Goal: Use online tool/utility: Utilize a website feature to perform a specific function

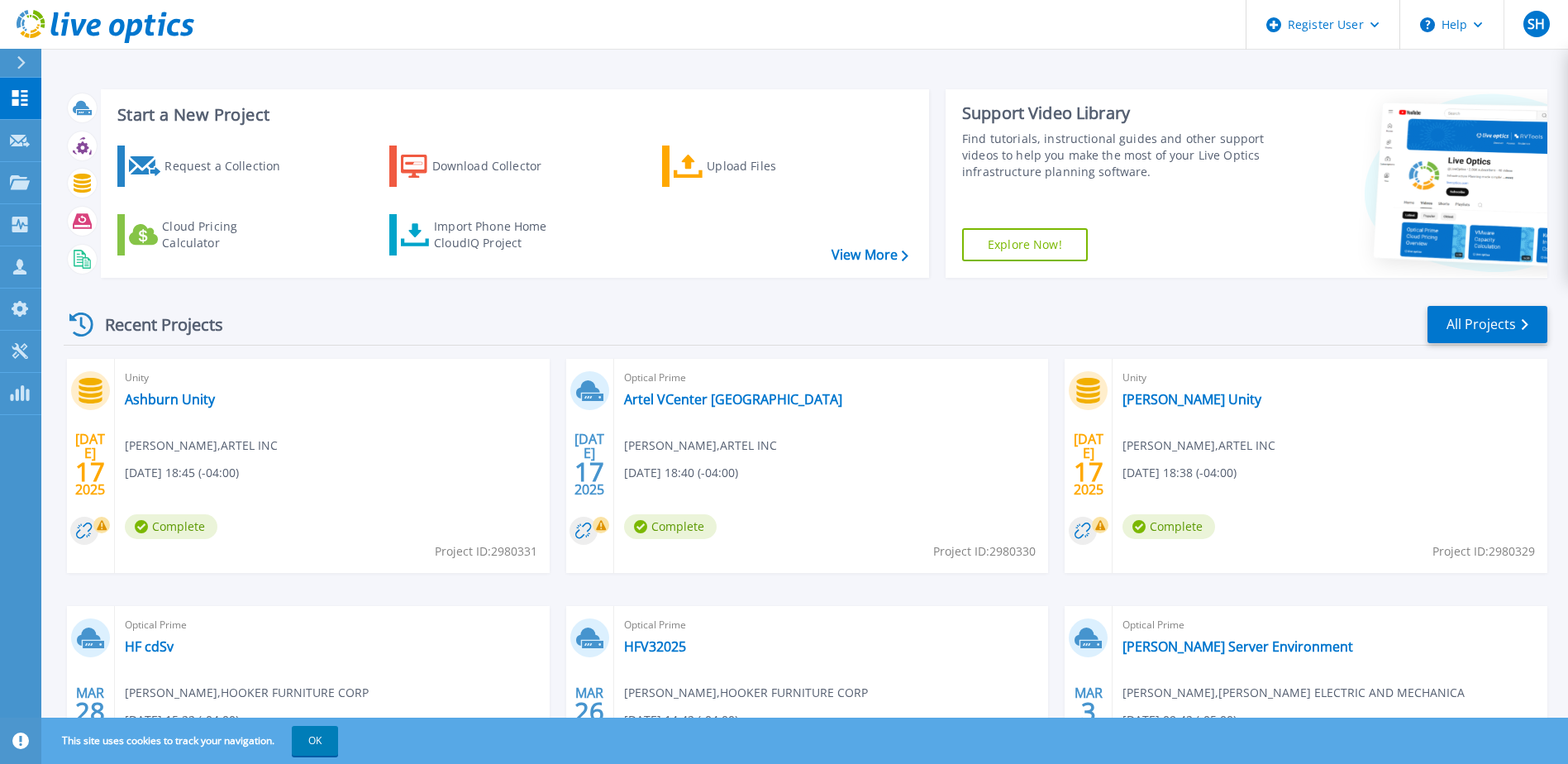
click at [504, 313] on div "Recent Projects All Projects" at bounding box center [805, 324] width 1484 height 41
click at [16, 360] on link "Tools Tools" at bounding box center [20, 352] width 41 height 42
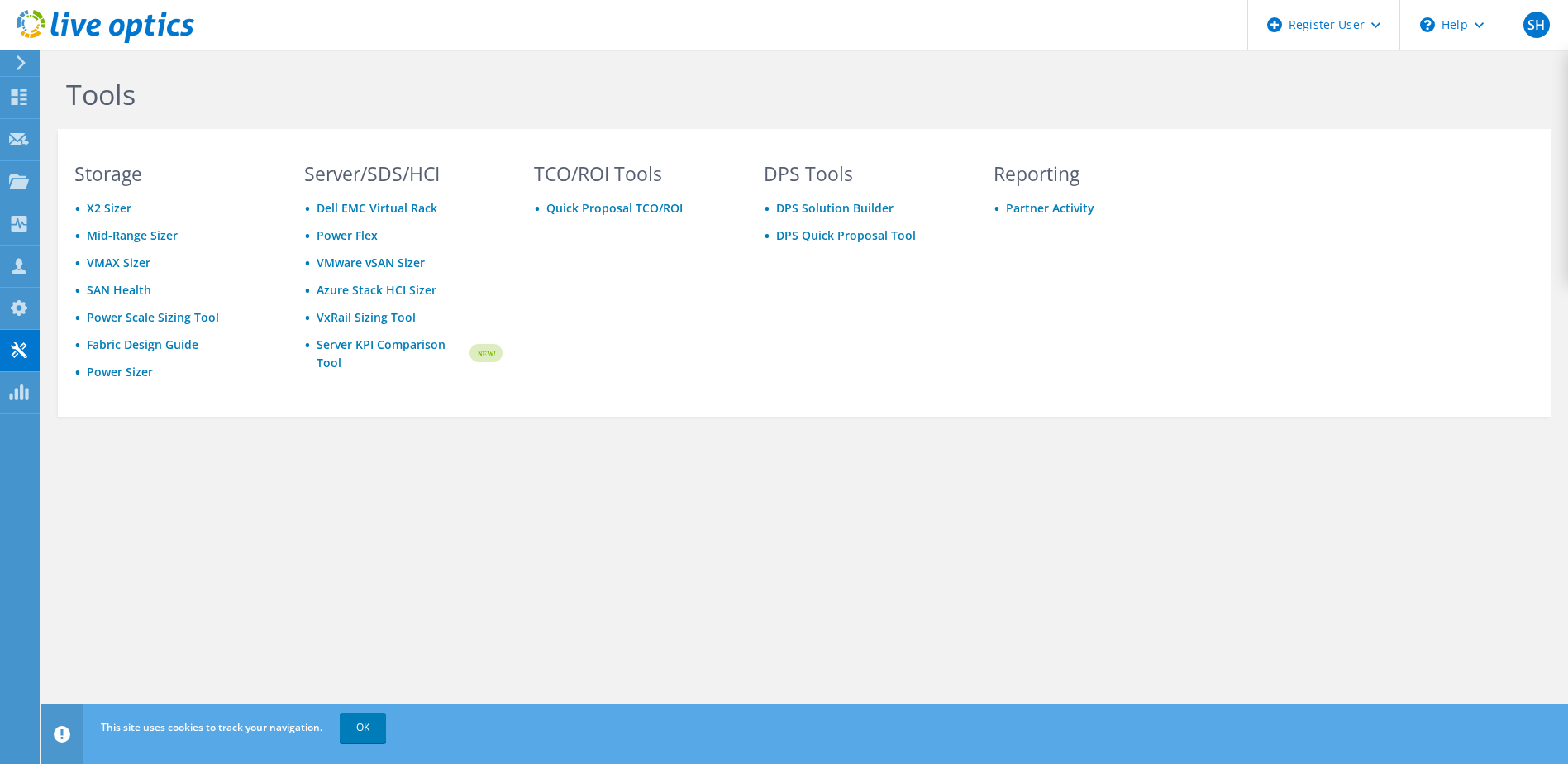
click at [324, 459] on div "Tools Storage X2 Sizer Mid-Range Sizer VMAX Sizer SAN Health Power Scale Sizing…" at bounding box center [804, 283] width 1527 height 466
click at [362, 345] on link "Server KPI Comparison Tool" at bounding box center [392, 353] width 151 height 36
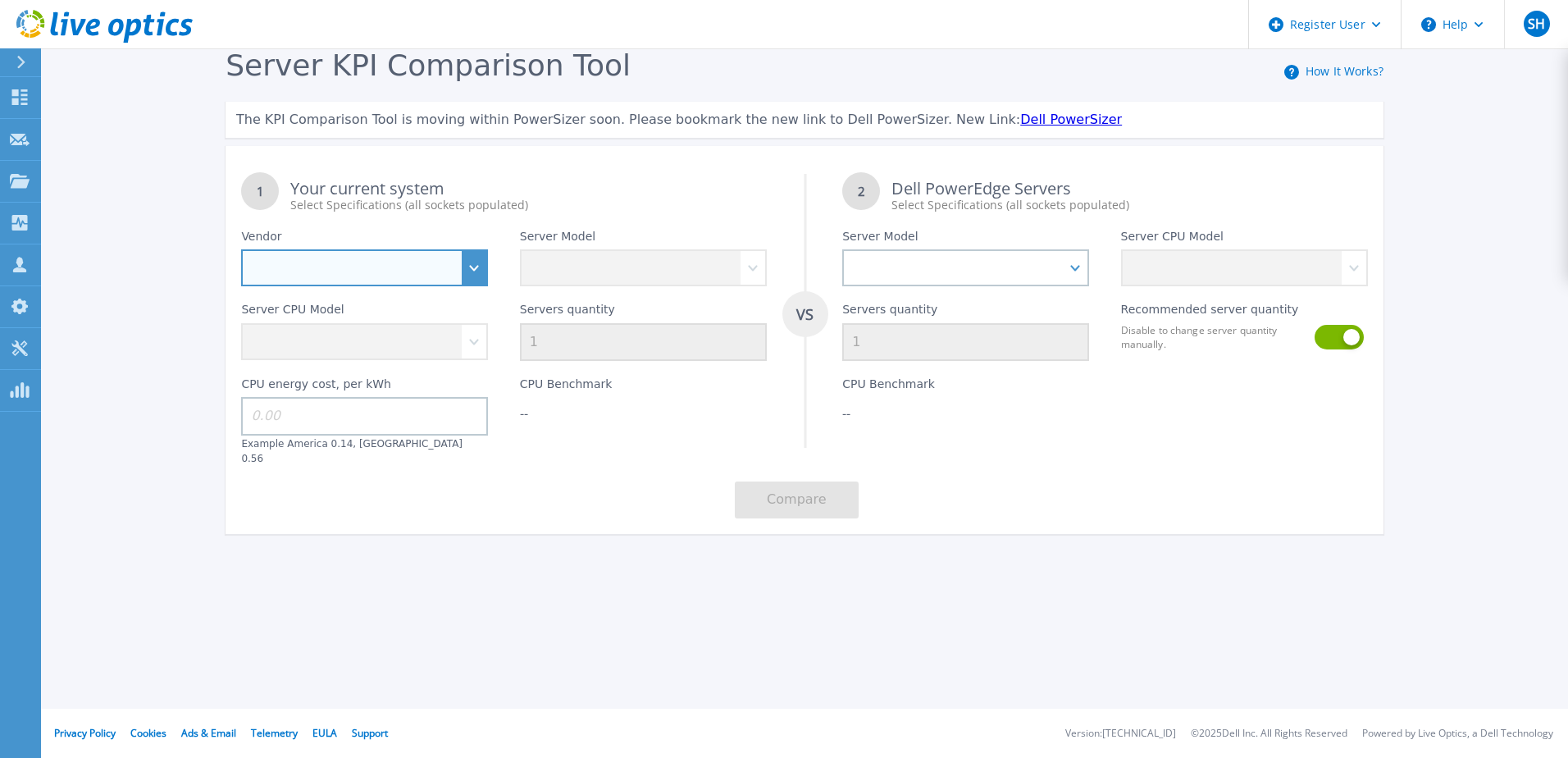
click at [443, 257] on select "Dell HPE Lenovo Supermicro" at bounding box center [365, 268] width 247 height 37
select select "Dell"
click at [242, 251] on select "Dell HPE Lenovo Supermicro" at bounding box center [365, 268] width 247 height 37
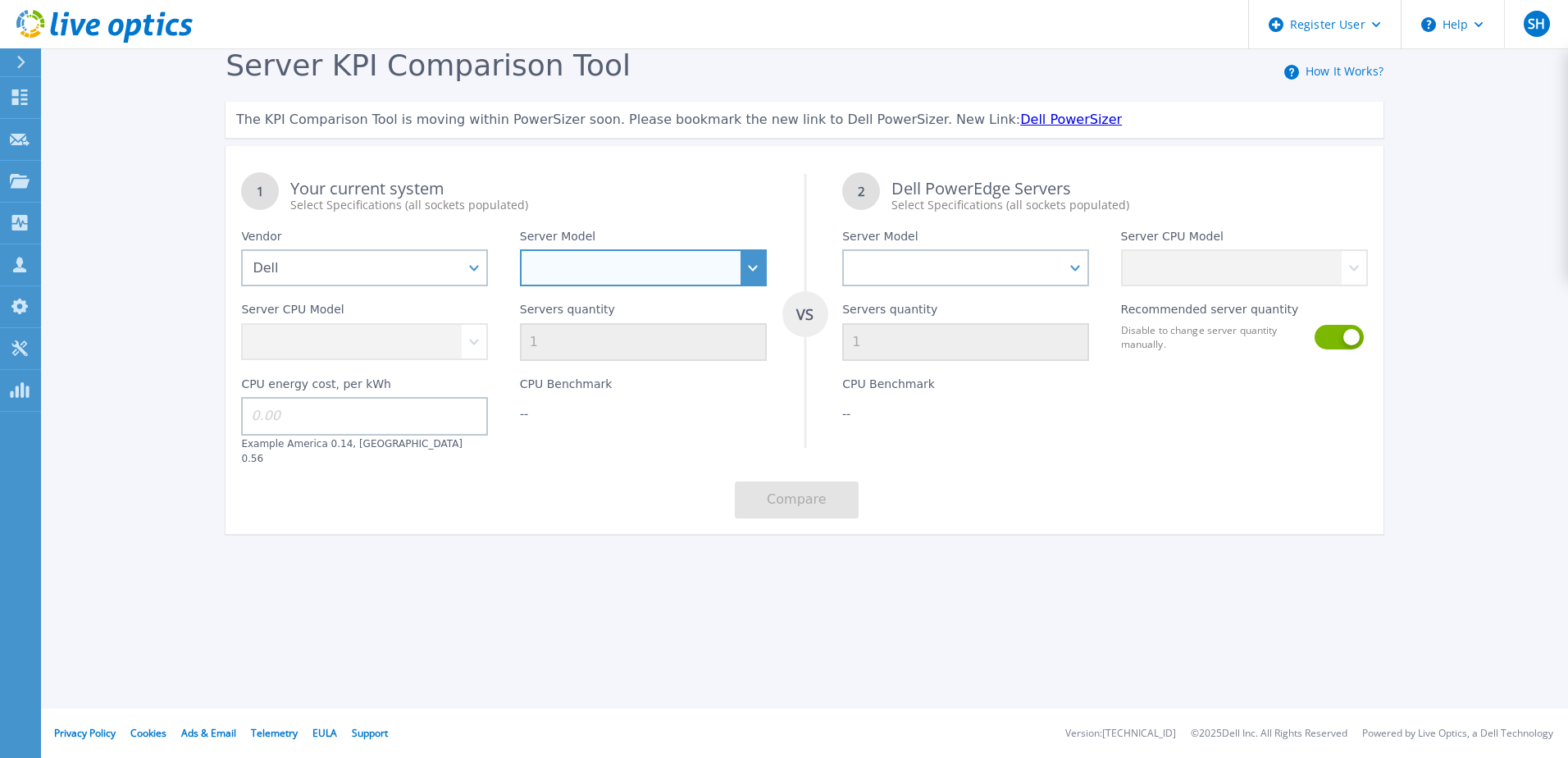
click at [653, 269] on select "PowerEdge C6520 PowerEdge C6525 PowerEdge HS5610 PowerEdge HS5620 PowerEdge R24…" at bounding box center [643, 268] width 247 height 37
click at [334, 526] on div "Server KPI Comparison Tool How It Works? The KPI Comparison Tool is moving with…" at bounding box center [804, 299] width 1189 height 501
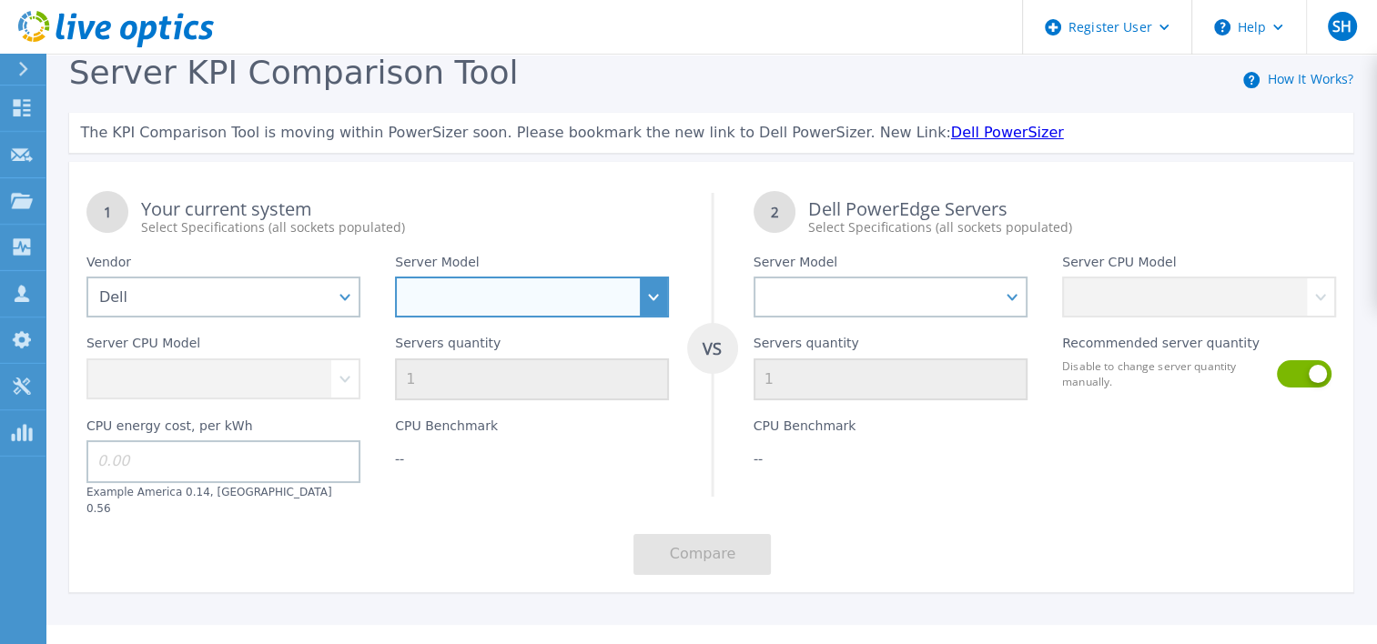
click at [450, 303] on select "PowerEdge C6520 PowerEdge C6525 PowerEdge HS5610 PowerEdge HS5620 PowerEdge R24…" at bounding box center [532, 297] width 274 height 41
select select "PowerEdge R660xs"
click at [395, 278] on select "PowerEdge C6520 PowerEdge C6525 PowerEdge HS5610 PowerEdge HS5620 PowerEdge R24…" at bounding box center [532, 297] width 274 height 41
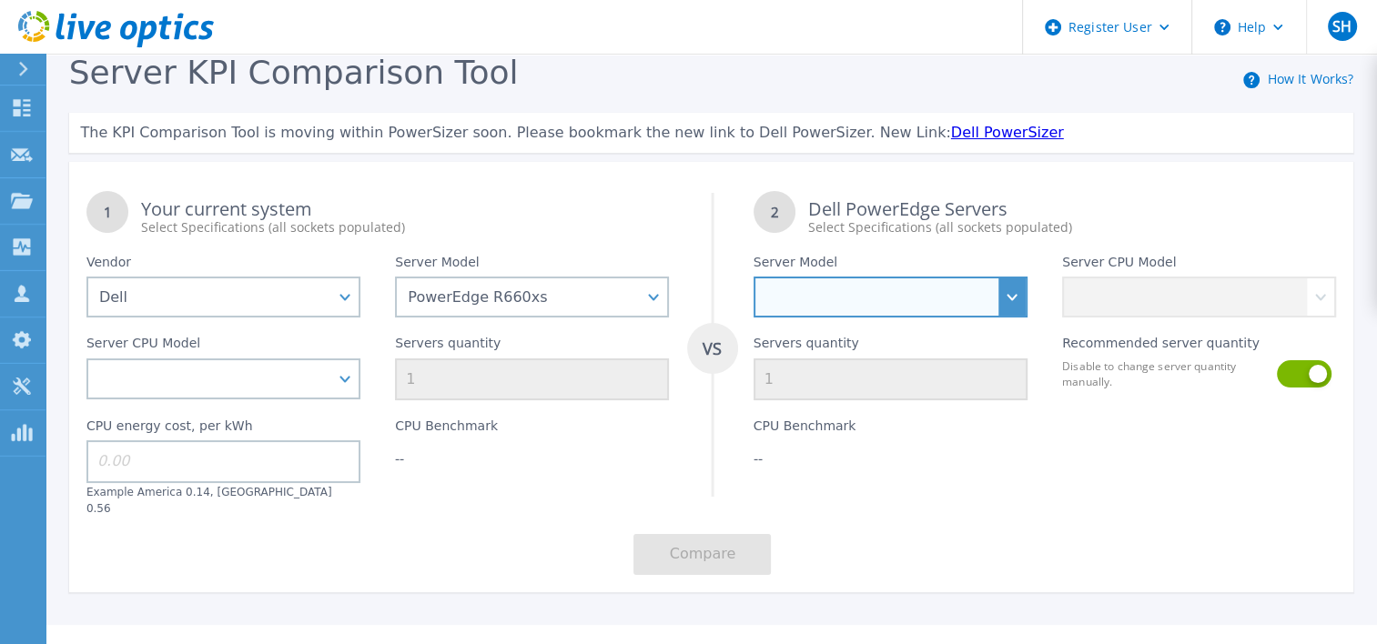
click at [957, 288] on select "PowerEdge C6520 PowerEdge C6525 PowerEdge HS5610 PowerEdge HS5620 PowerEdge R24…" at bounding box center [890, 297] width 274 height 41
select select "PowerEdge R670"
click at [753, 278] on select "PowerEdge C6520 PowerEdge C6525 PowerEdge HS5610 PowerEdge HS5620 PowerEdge R24…" at bounding box center [890, 297] width 274 height 41
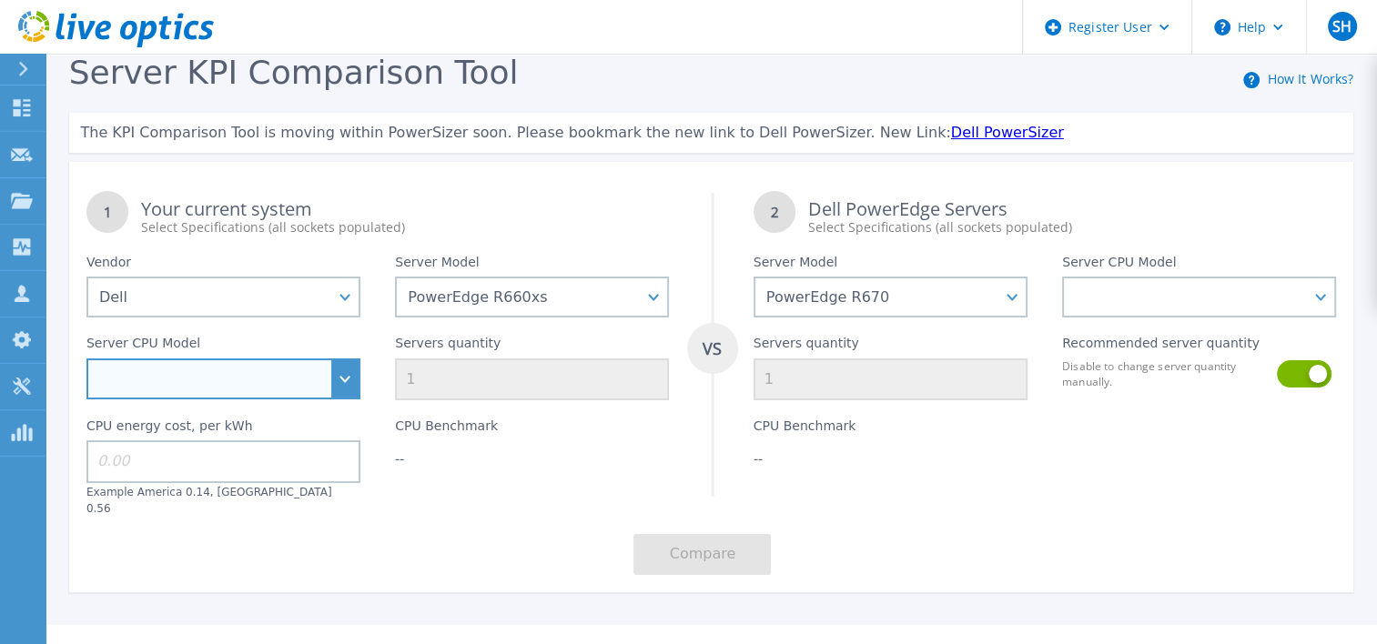
click at [276, 379] on select "Intel Xeon Gold 5418N 1.8GHz Intel Xeon Silver 4509Y 2.6GHz Intel Xeon Silver 4…" at bounding box center [223, 379] width 274 height 41
select select "313705"
click at [86, 360] on select "Intel Xeon Gold 5418N 1.8GHz Intel Xeon Silver 4509Y 2.6GHz Intel Xeon Silver 4…" at bounding box center [223, 379] width 274 height 41
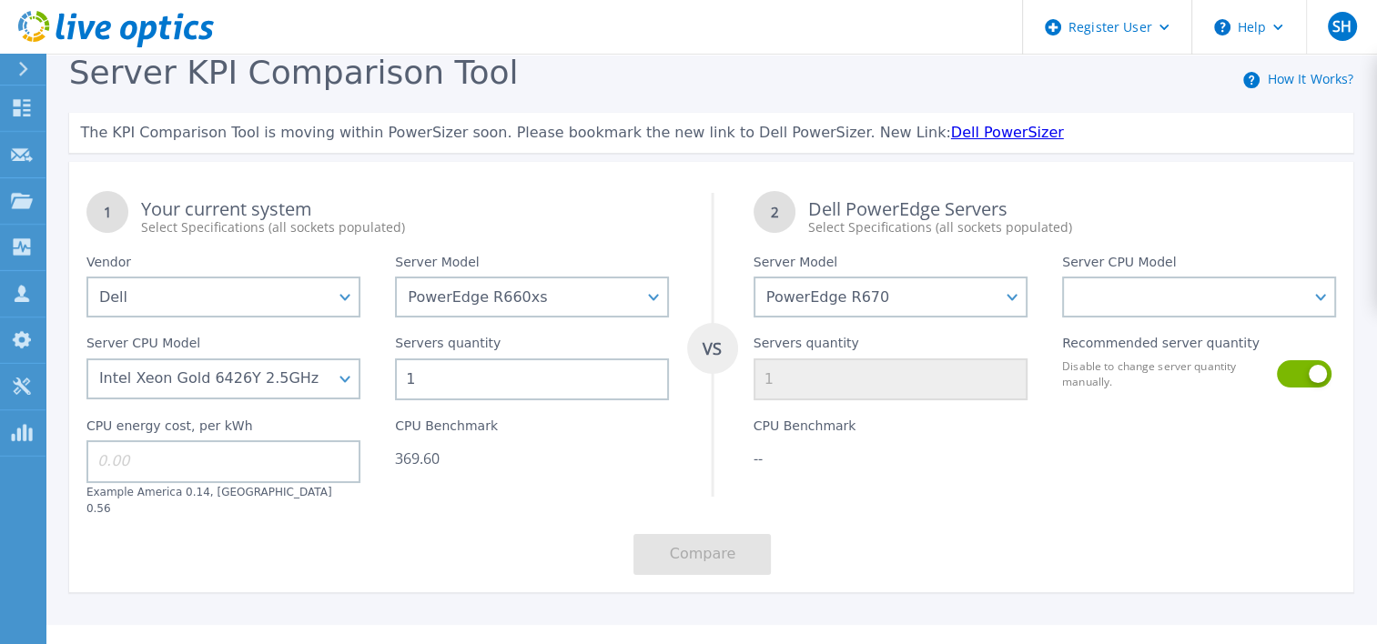
drag, startPoint x: 450, startPoint y: 385, endPoint x: 382, endPoint y: 387, distance: 68.3
click at [382, 387] on div "Servers quantity 1" at bounding box center [532, 359] width 308 height 83
type input "3"
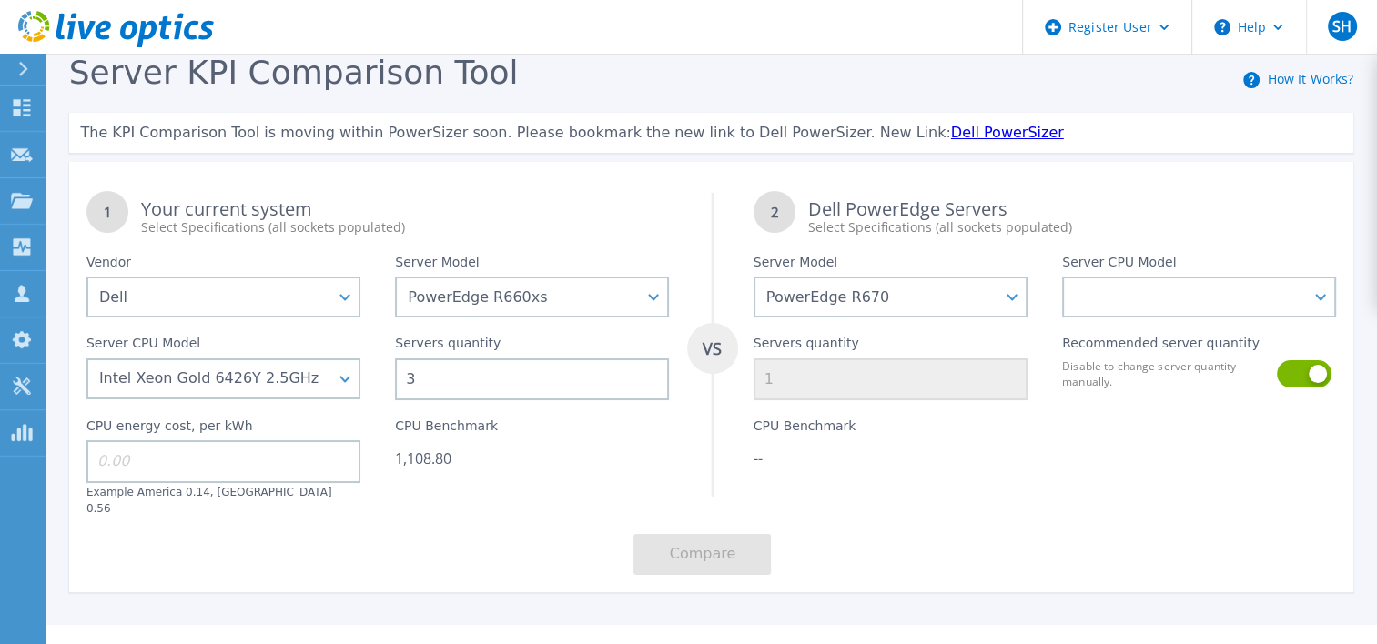
click at [591, 459] on div "1,108.80" at bounding box center [532, 459] width 274 height 18
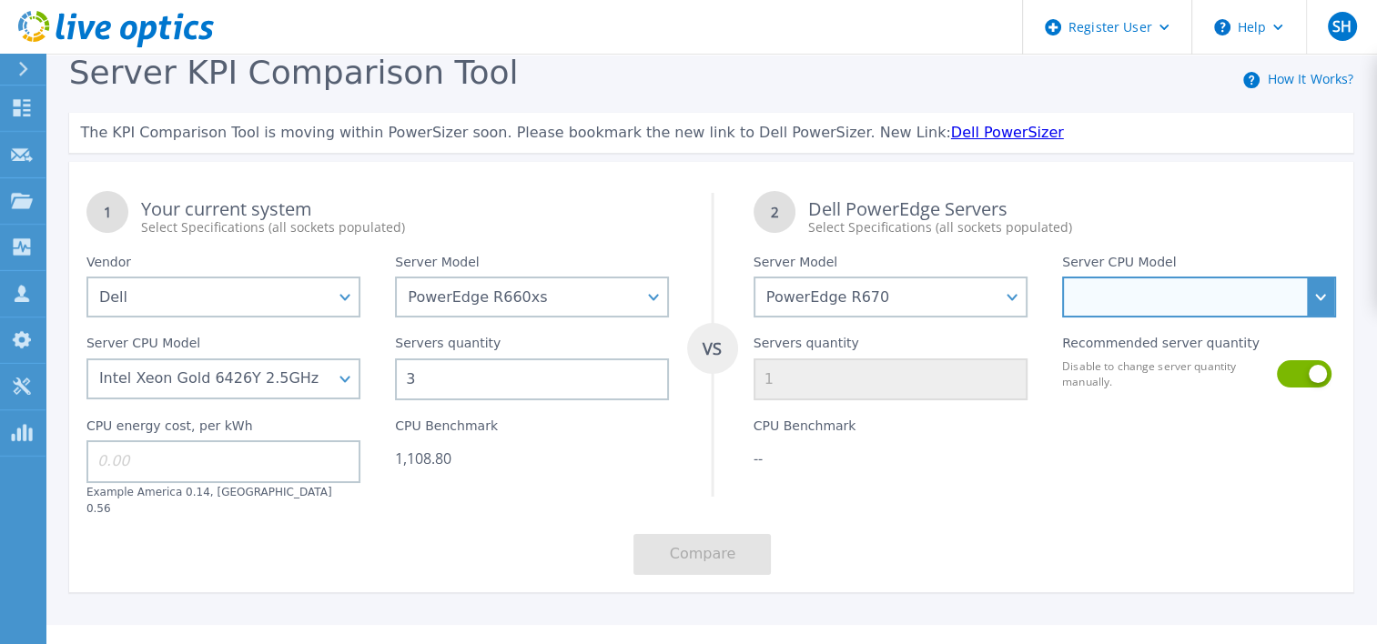
click at [1178, 291] on select "Intel Xeon 6780E 2.2GHz Intel Xeon 6730P 2.5GHz Intel Xeon 6740P 2.1GHz Intel X…" at bounding box center [1199, 297] width 274 height 41
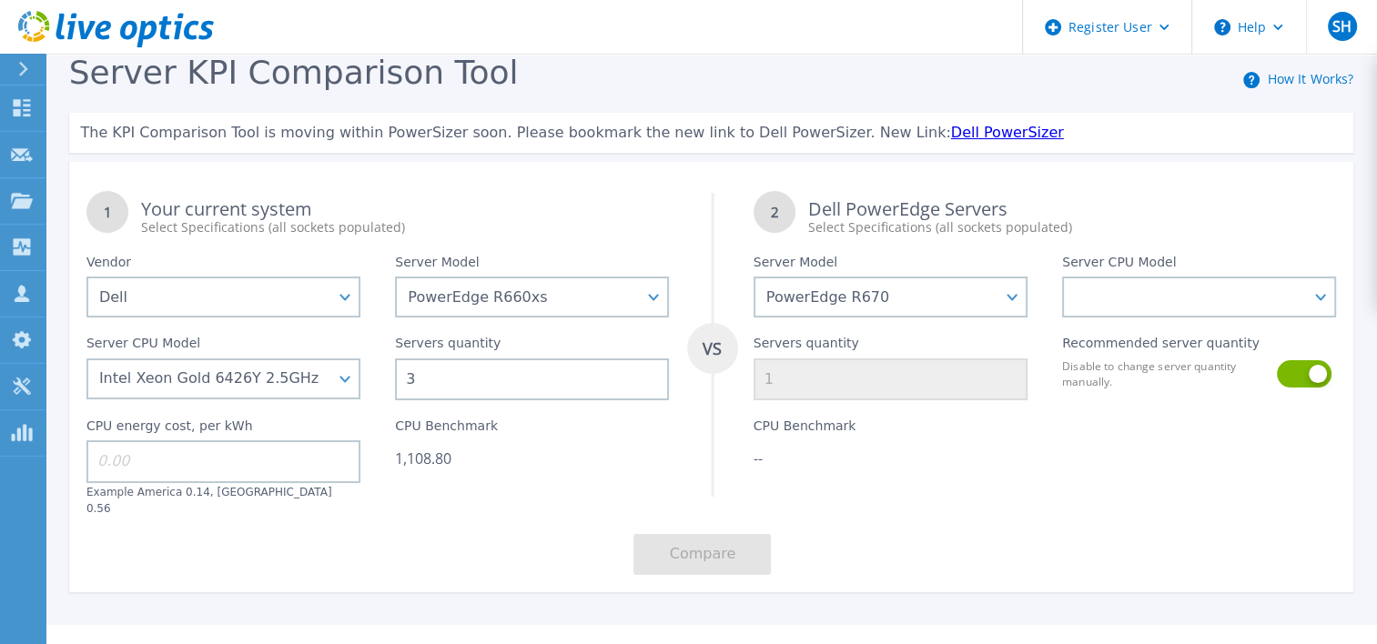
scroll to position [21, 0]
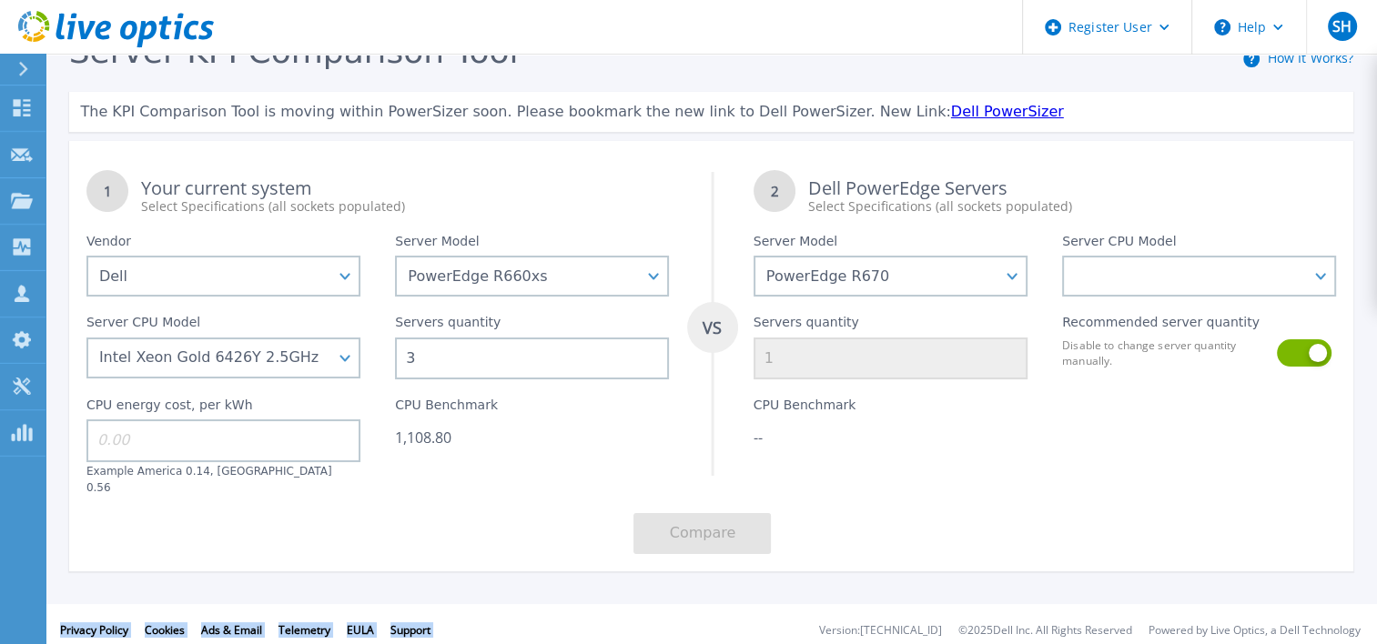
click at [739, 623] on html "Register User Help SH Dell User [PERSON_NAME] [PERSON_NAME][EMAIL_ADDRESS][PERS…" at bounding box center [688, 301] width 1377 height 644
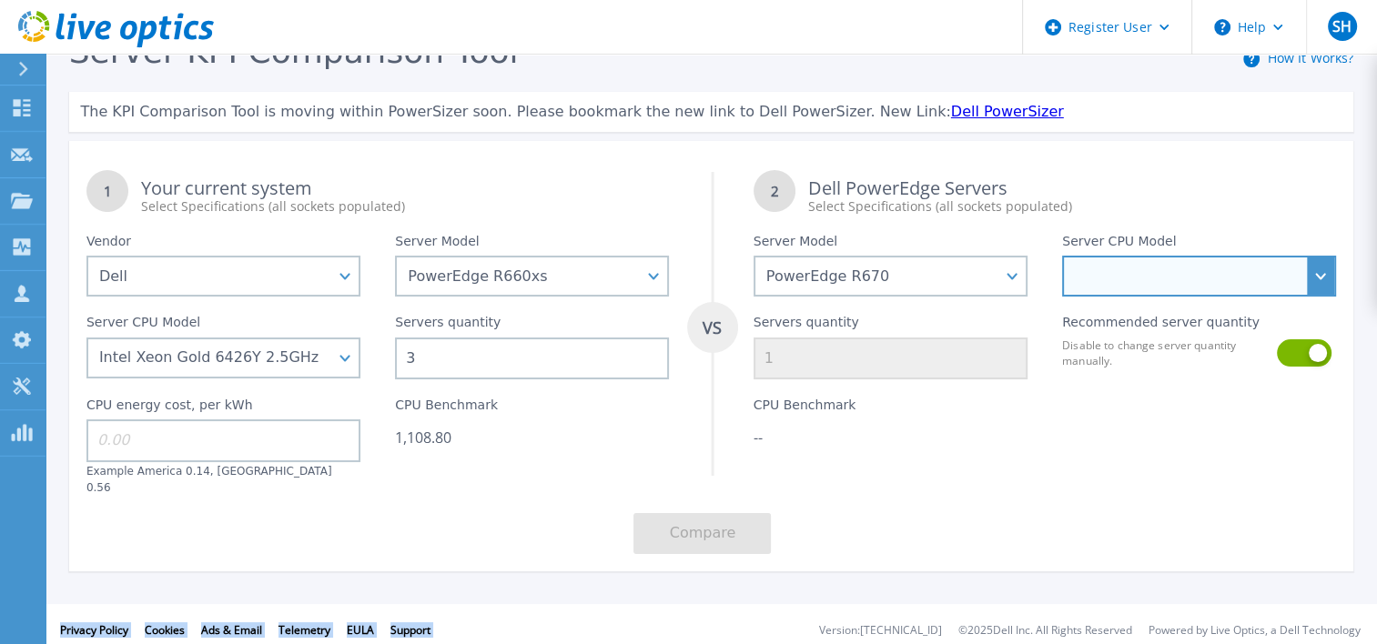
click at [1173, 260] on select "Intel Xeon 6780E 2.2GHz Intel Xeon 6730P 2.5GHz Intel Xeon 6740P 2.1GHz Intel X…" at bounding box center [1199, 276] width 274 height 41
click at [1321, 275] on select "Intel Xeon 6780E 2.2GHz Intel Xeon 6730P 2.5GHz Intel Xeon 6740P 2.1GHz Intel X…" at bounding box center [1199, 276] width 274 height 41
click at [1323, 273] on select "Intel Xeon 6780E 2.2GHz Intel Xeon 6730P 2.5GHz Intel Xeon 6740P 2.1GHz Intel X…" at bounding box center [1199, 276] width 274 height 41
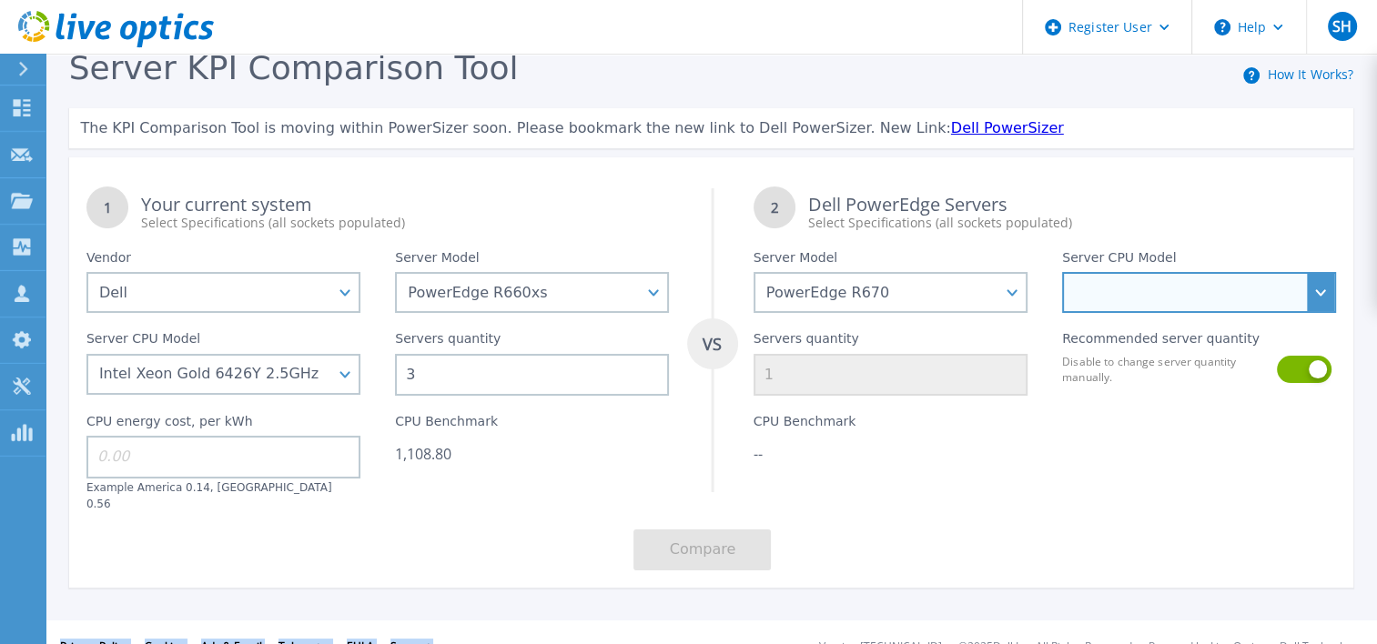
scroll to position [0, 0]
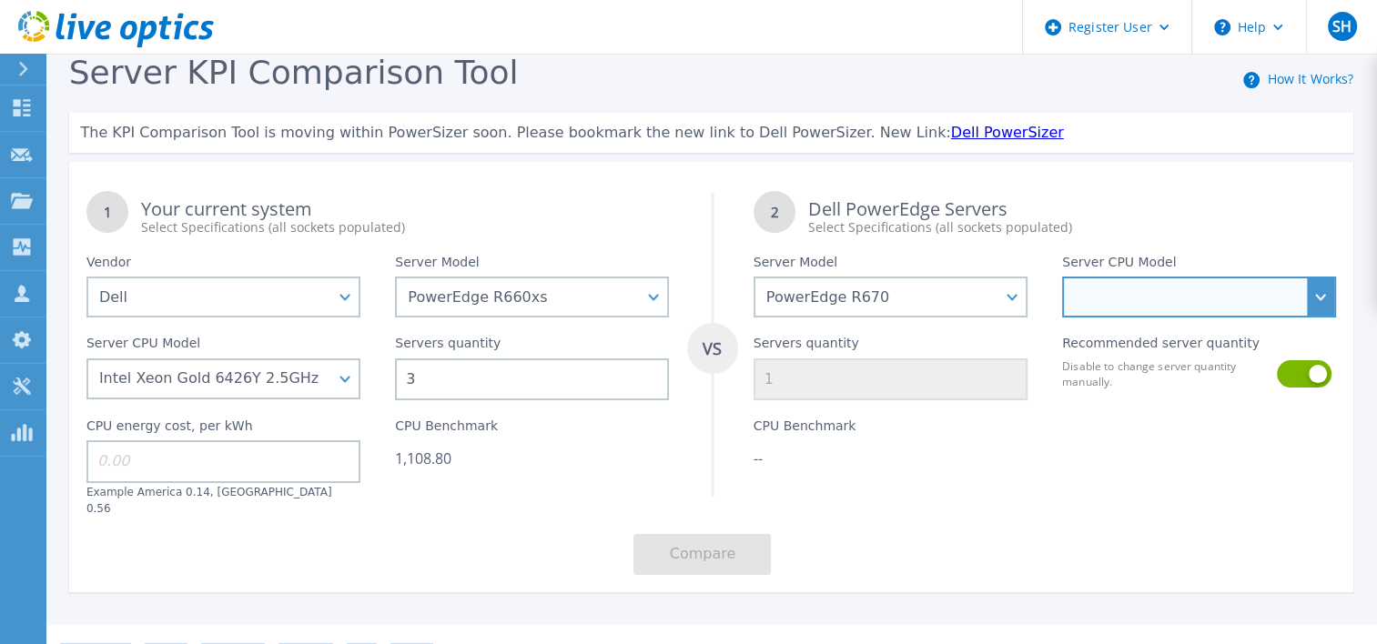
click at [1307, 287] on select "Intel Xeon 6780E 2.2GHz Intel Xeon 6730P 2.5GHz Intel Xeon 6740P 2.1GHz Intel X…" at bounding box center [1199, 297] width 274 height 41
click at [1319, 297] on select "Intel Xeon 6780E 2.2GHz Intel Xeon 6730P 2.5GHz Intel Xeon 6740P 2.1GHz Intel X…" at bounding box center [1199, 297] width 274 height 41
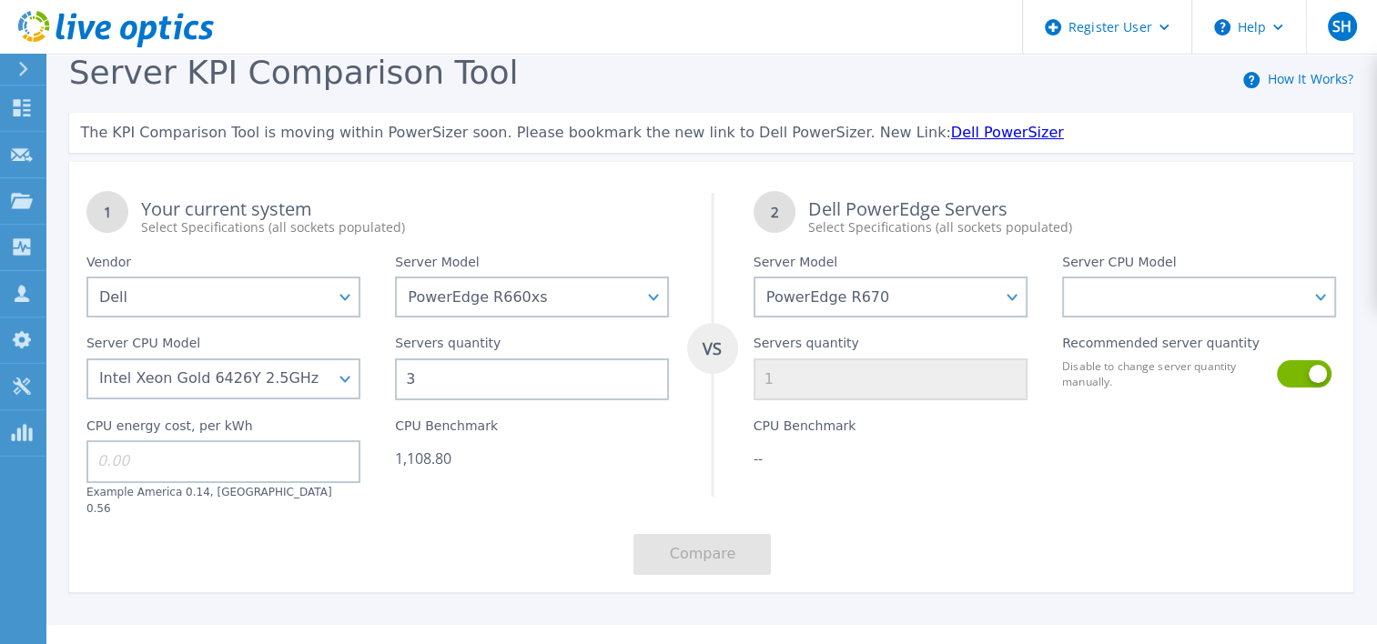
click at [899, 498] on div "CPU Benchmark --" at bounding box center [890, 458] width 308 height 116
click at [903, 455] on div "--" at bounding box center [890, 459] width 274 height 18
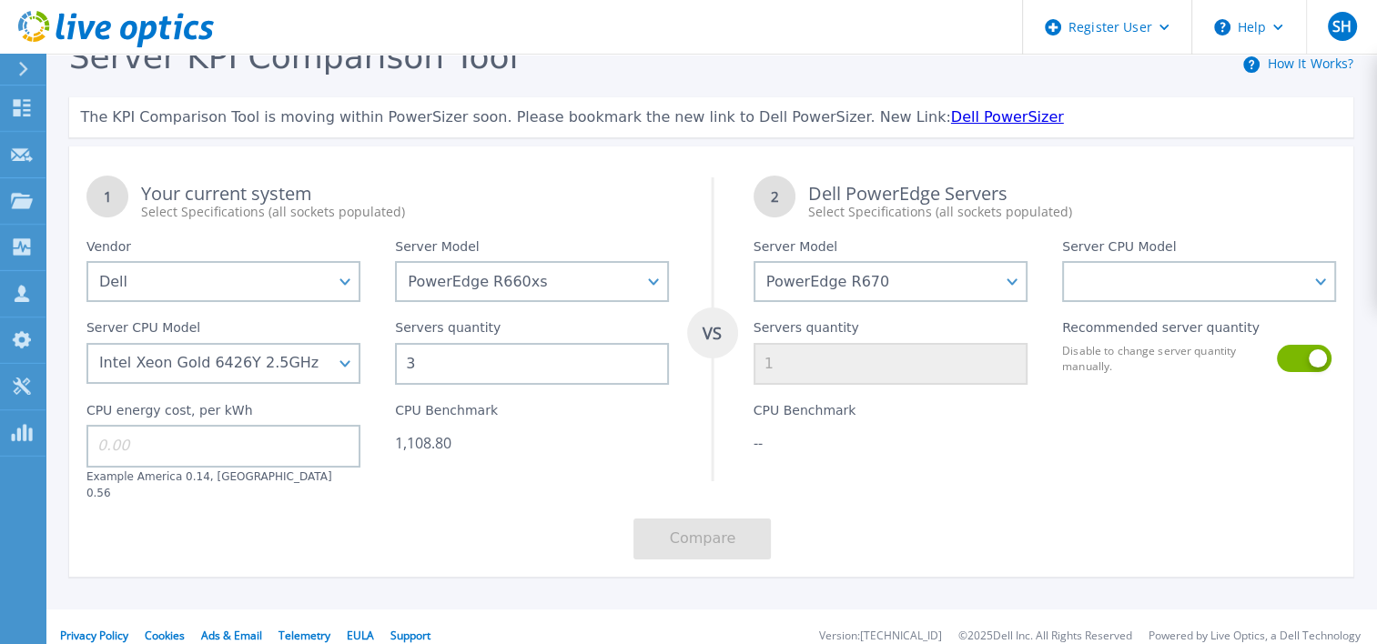
scroll to position [21, 0]
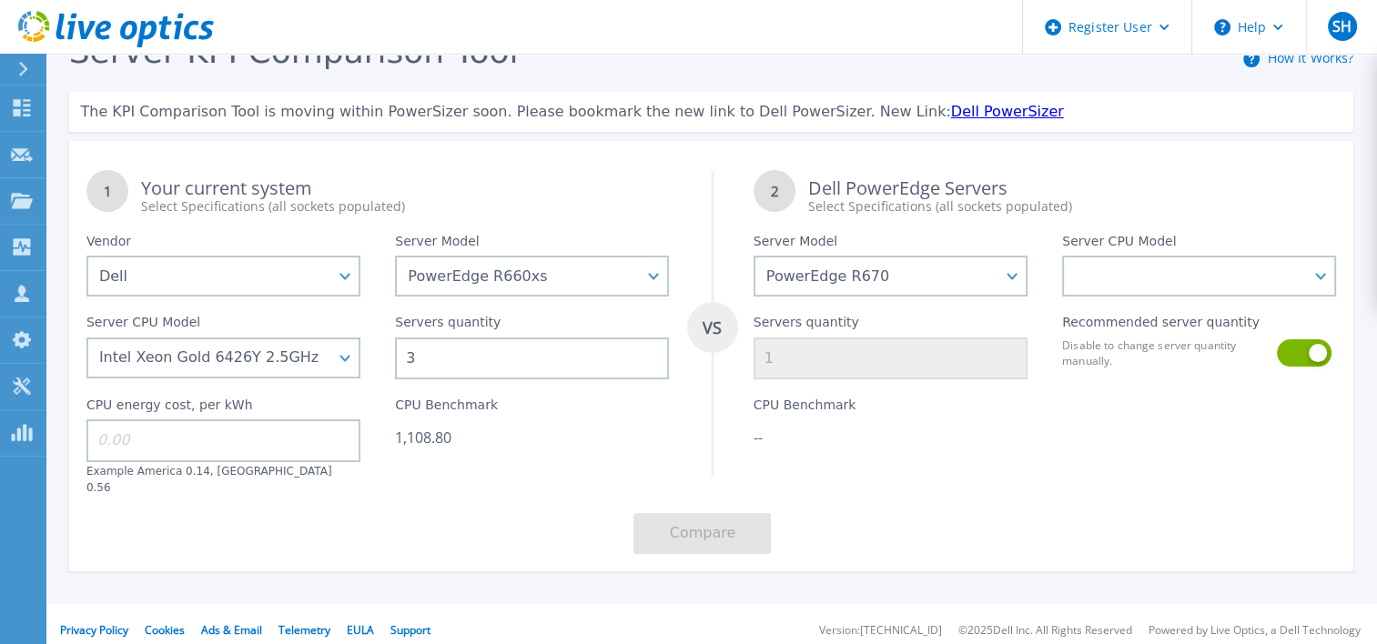
click at [1056, 457] on div at bounding box center [1199, 437] width 308 height 116
click at [670, 124] on div "The KPI Comparison Tool is moving within PowerSizer soon. Please bookmark the n…" at bounding box center [711, 112] width 1285 height 40
click at [951, 114] on link "Dell PowerSizer" at bounding box center [1007, 111] width 113 height 17
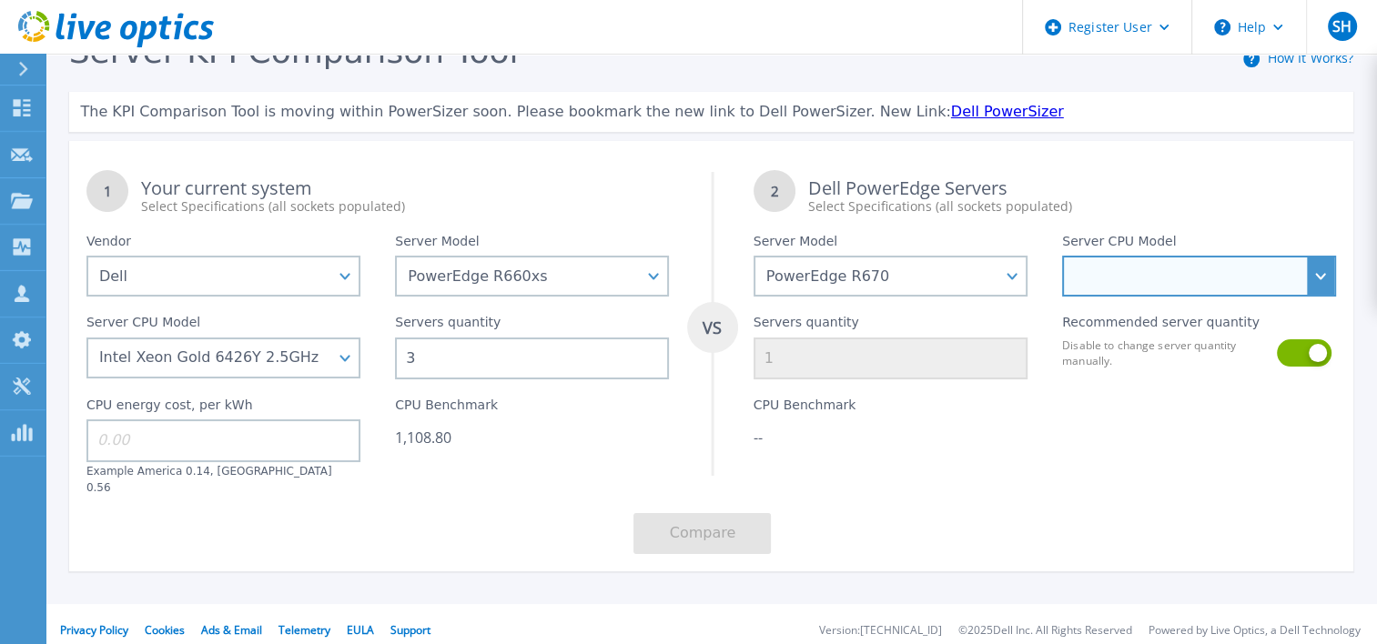
click at [1279, 265] on select "Intel Xeon 6780E 2.2GHz Intel Xeon 6730P 2.5GHz Intel Xeon 6740P 2.1GHz Intel X…" at bounding box center [1199, 276] width 274 height 41
select select "314002"
click at [1062, 257] on select "Intel Xeon 6780E 2.2GHz Intel Xeon 6730P 2.5GHz Intel Xeon 6740P 2.1GHz Intel X…" at bounding box center [1199, 276] width 274 height 41
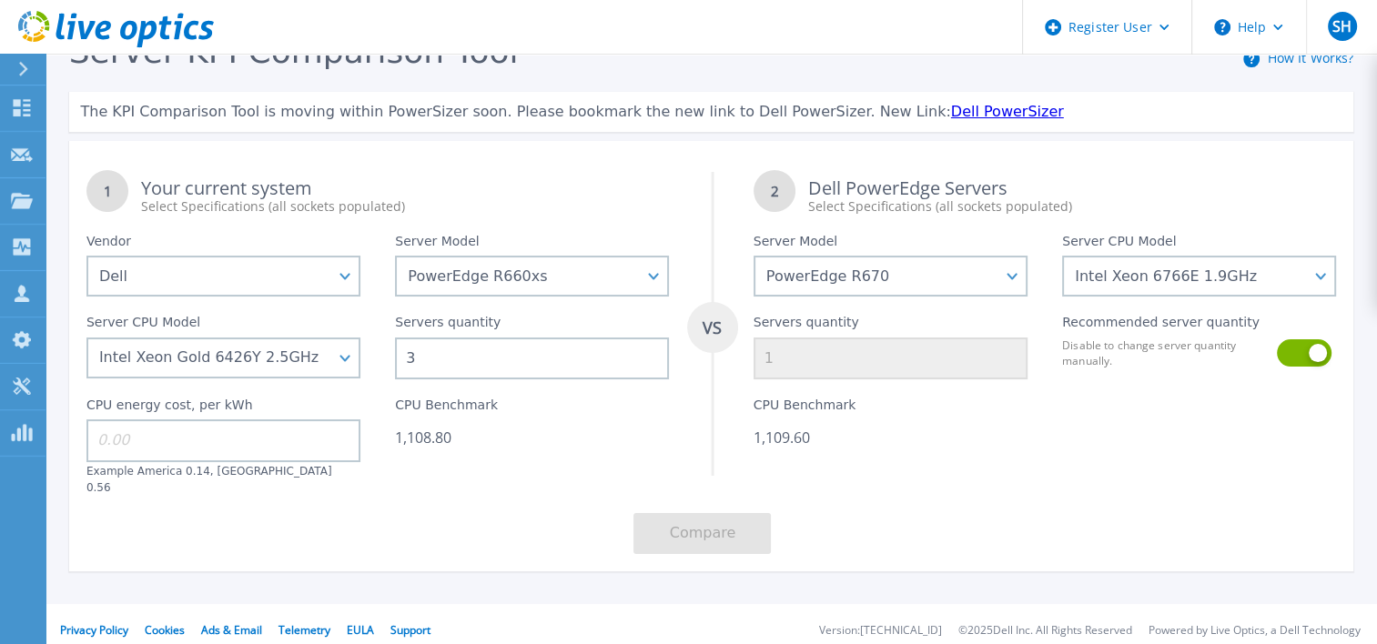
click at [945, 497] on div "1 Your current system Select Specifications (all sockets populated) VS 2 Dell P…" at bounding box center [711, 362] width 1285 height 419
click at [1296, 356] on button at bounding box center [1303, 352] width 52 height 27
drag, startPoint x: 811, startPoint y: 369, endPoint x: 754, endPoint y: 361, distance: 57.0
click at [754, 361] on input "1" at bounding box center [890, 359] width 274 height 42
type input "3"
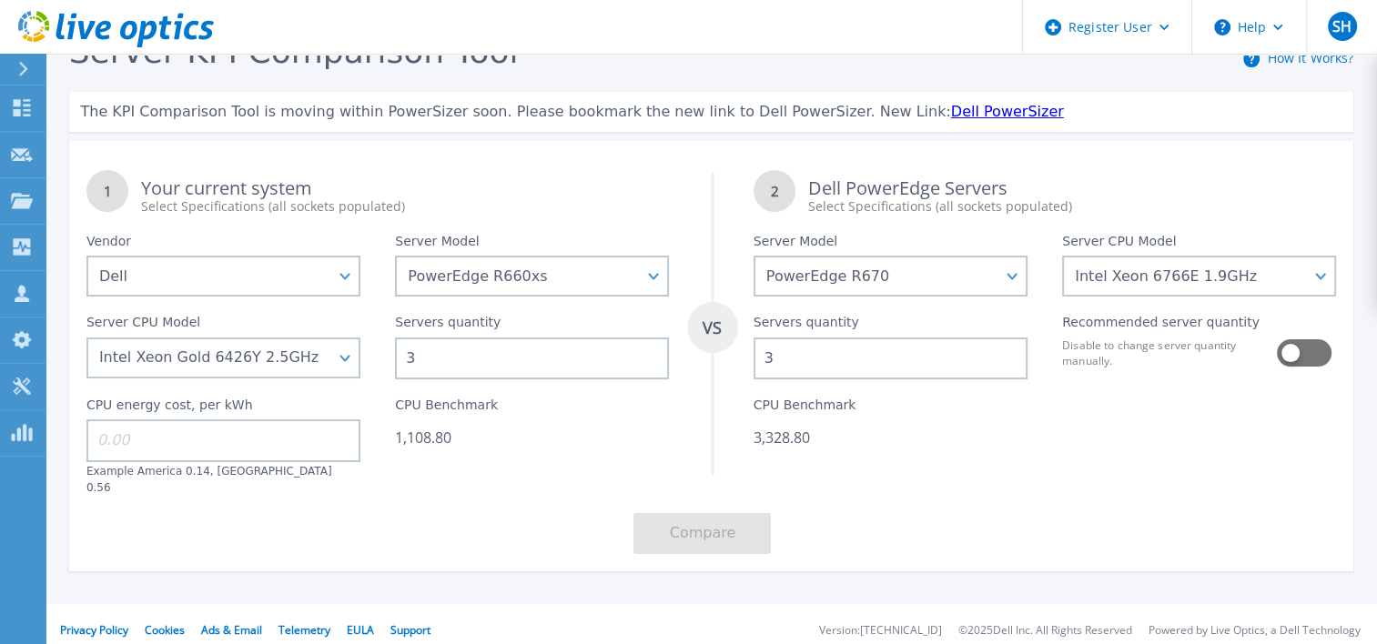
click at [1045, 454] on div at bounding box center [1199, 437] width 308 height 116
click at [501, 478] on div "CPU Benchmark 1,108.80" at bounding box center [532, 437] width 308 height 116
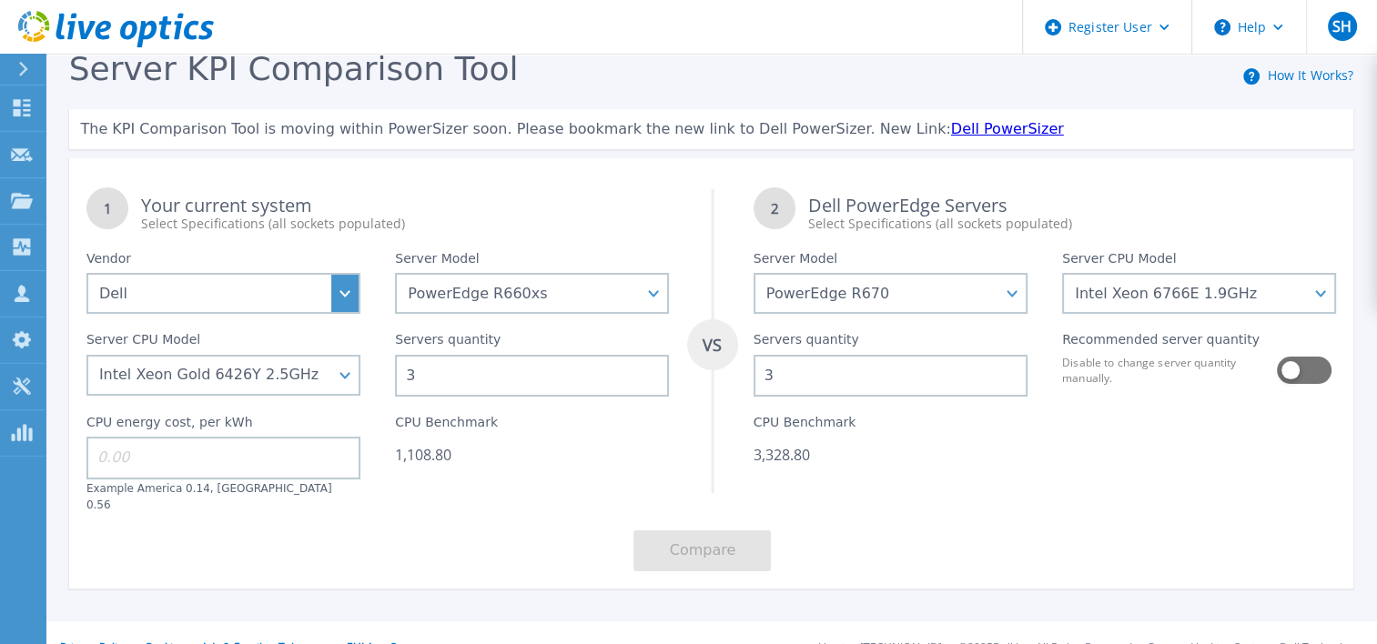
scroll to position [0, 0]
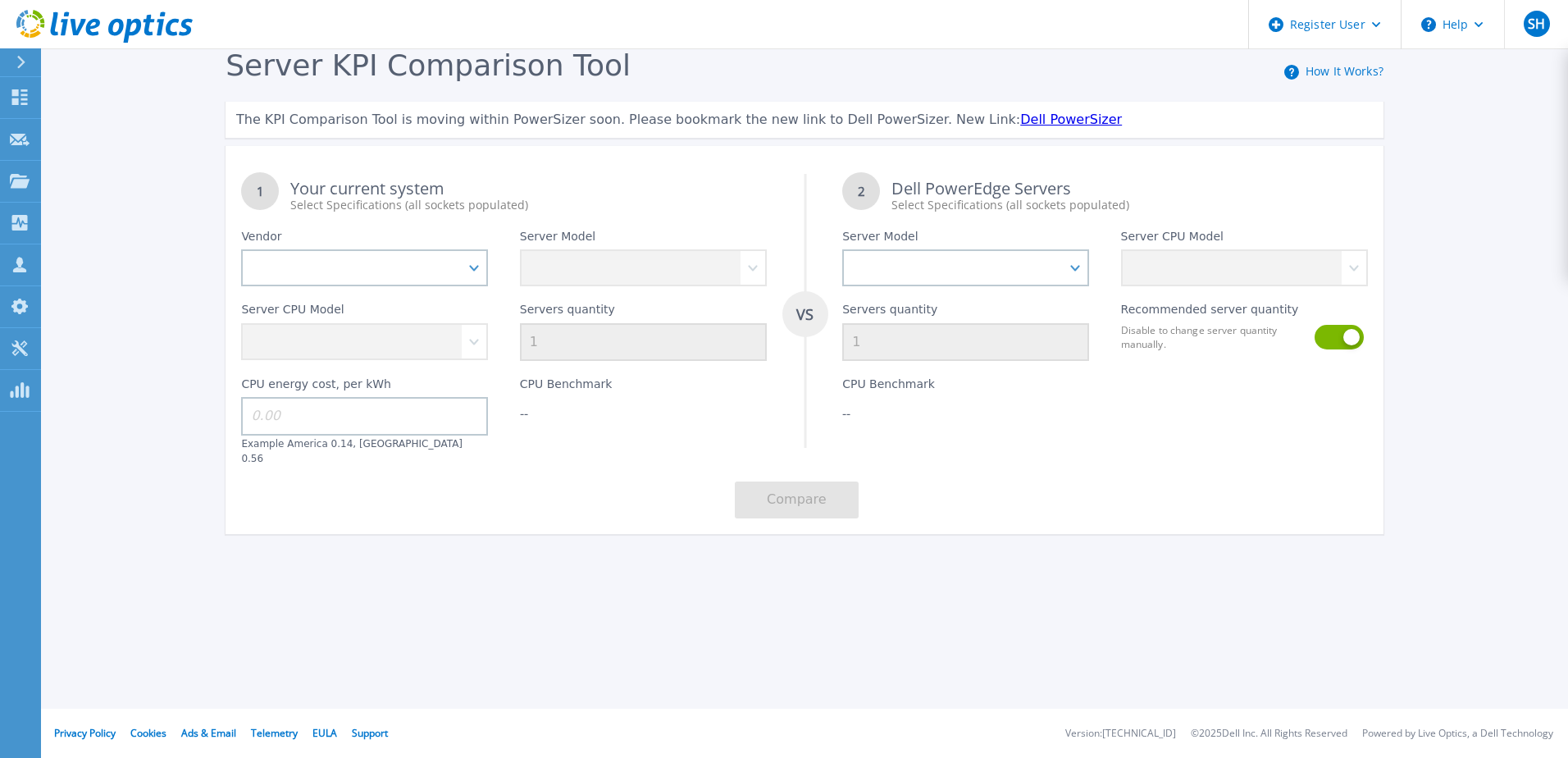
click at [442, 152] on div "1 Your current system Select Specifications (all sockets populated) VS 2 Dell P…" at bounding box center [804, 340] width 1158 height 388
click at [1020, 120] on link "Dell PowerSizer" at bounding box center [1071, 119] width 102 height 15
